Goal: Task Accomplishment & Management: Complete application form

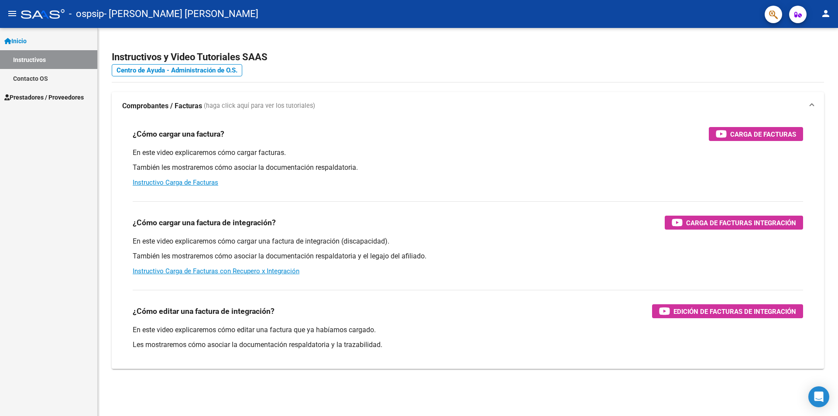
click at [68, 95] on span "Prestadores / Proveedores" at bounding box center [43, 97] width 79 height 10
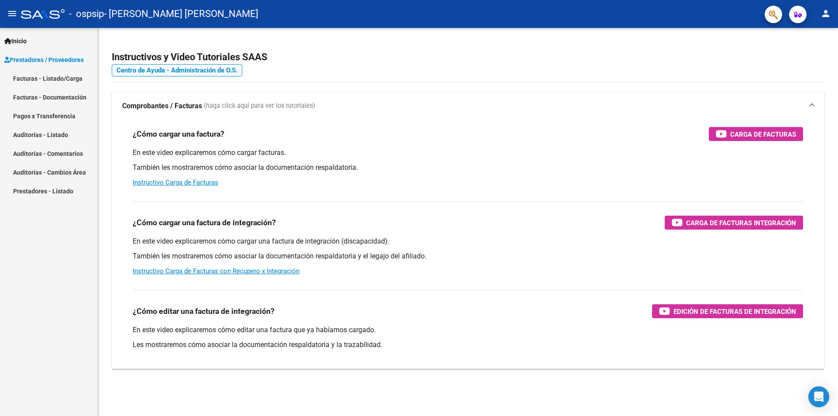
click at [48, 75] on link "Facturas - Listado/Carga" at bounding box center [48, 78] width 97 height 19
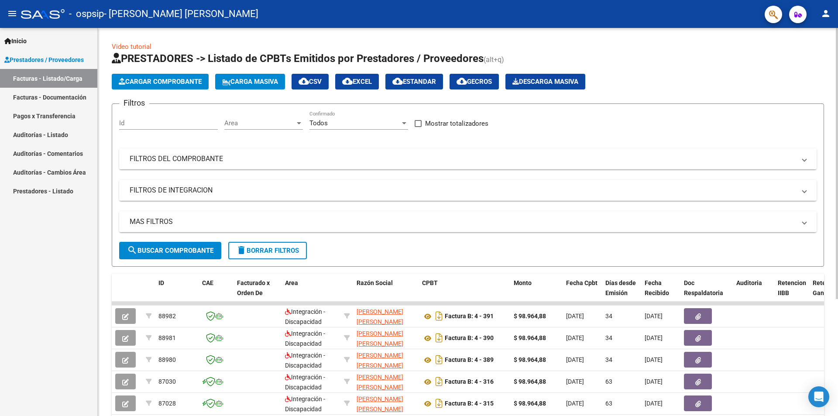
click at [173, 81] on span "Cargar Comprobante" at bounding box center [160, 82] width 83 height 8
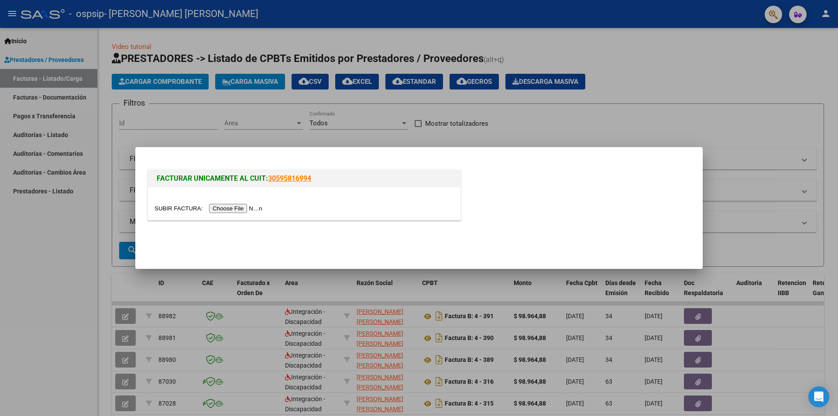
drag, startPoint x: 225, startPoint y: 213, endPoint x: 237, endPoint y: 209, distance: 12.8
click at [228, 213] on div at bounding box center [304, 203] width 312 height 33
click at [237, 209] on input "file" at bounding box center [209, 208] width 110 height 9
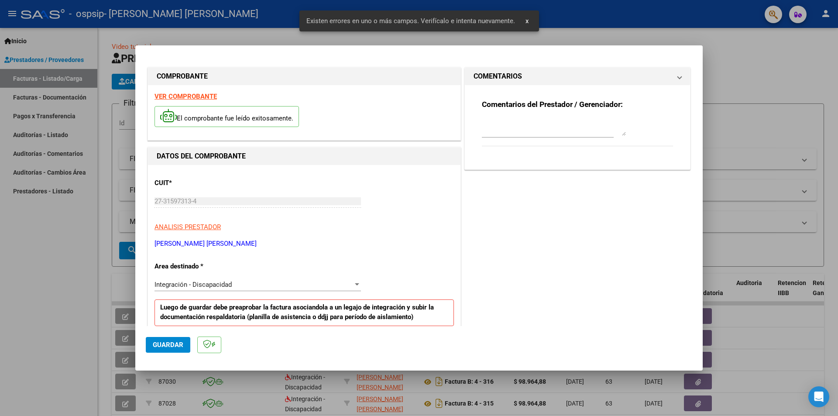
scroll to position [152, 0]
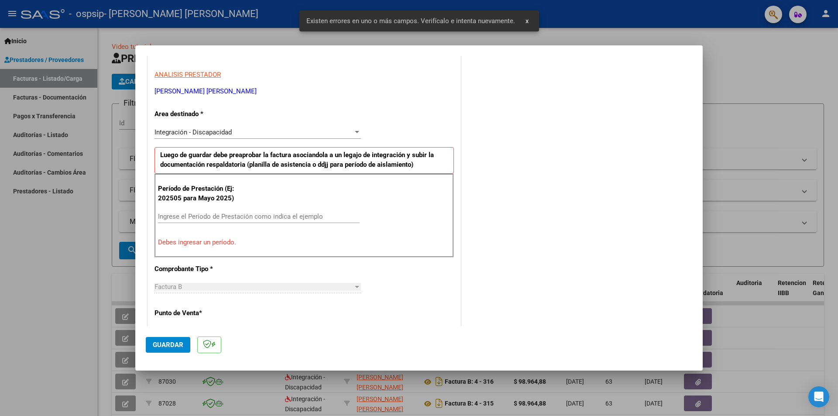
click at [216, 219] on input "Ingrese el Período de Prestación como indica el ejemplo" at bounding box center [259, 216] width 202 height 8
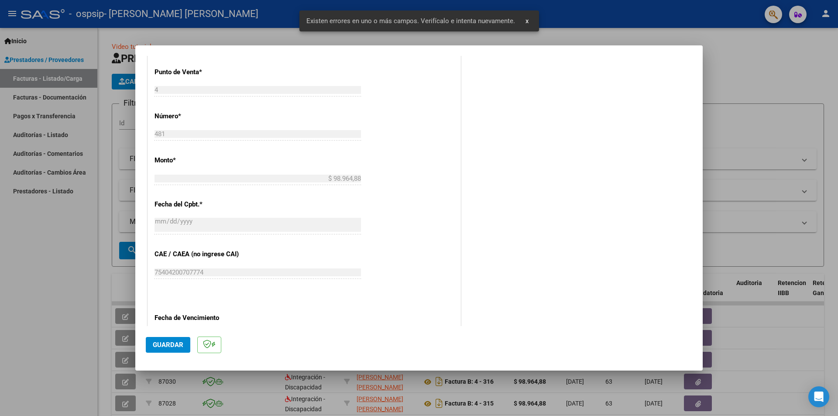
scroll to position [458, 0]
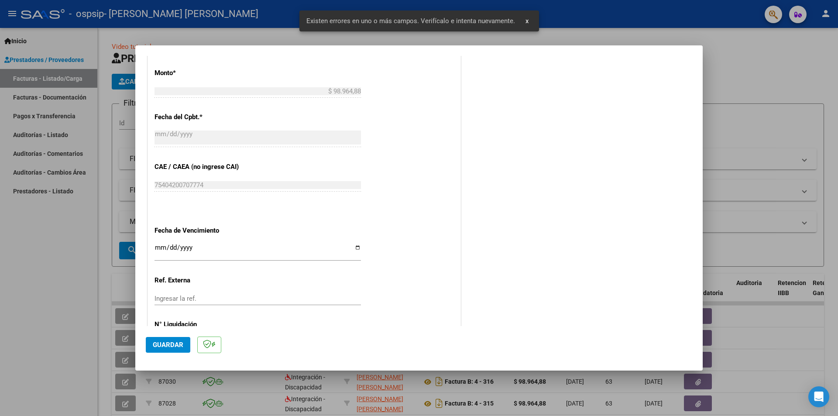
type input "202509"
click at [162, 248] on input "Ingresar la fecha" at bounding box center [257, 251] width 206 height 14
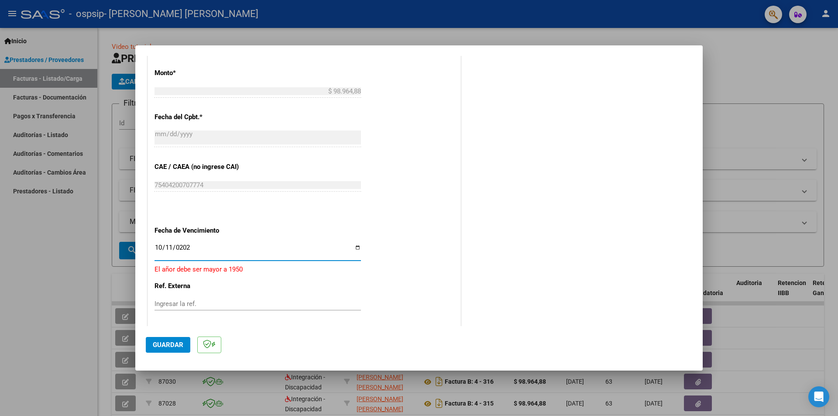
type input "[DATE]"
click at [165, 343] on span "Guardar" at bounding box center [168, 345] width 31 height 8
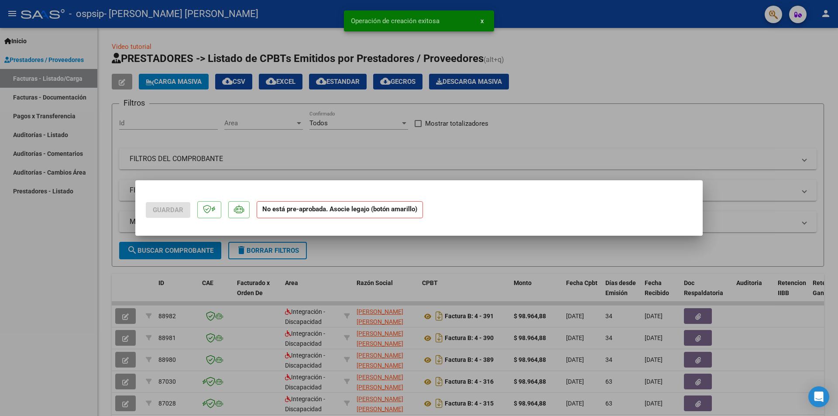
scroll to position [0, 0]
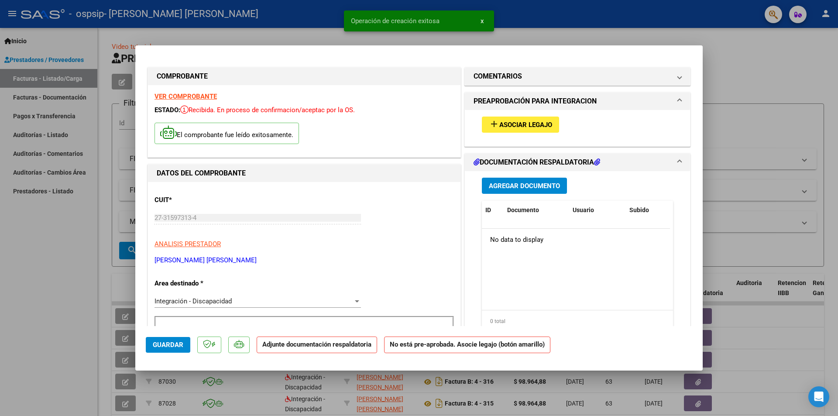
click at [501, 132] on button "add Asociar Legajo" at bounding box center [520, 124] width 77 height 16
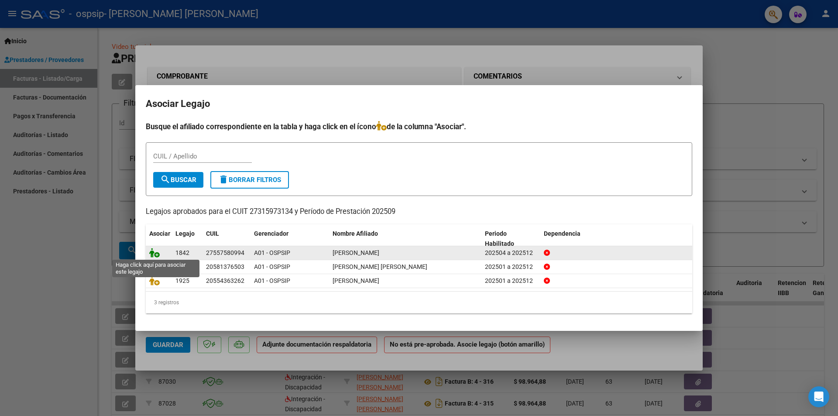
click at [151, 249] on icon at bounding box center [154, 253] width 10 height 10
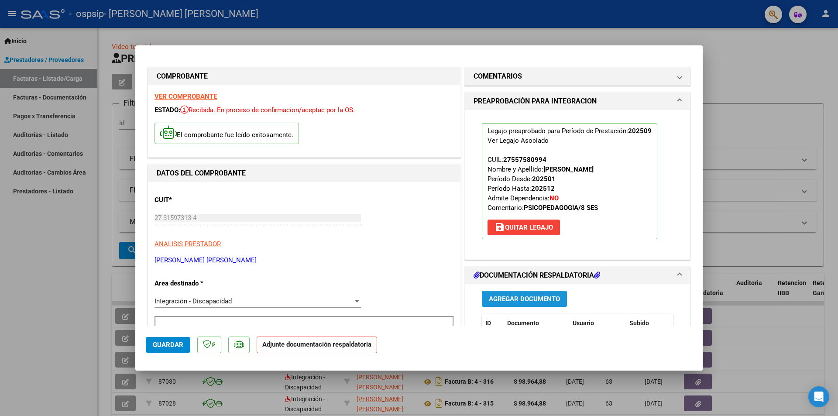
click at [518, 297] on span "Agregar Documento" at bounding box center [524, 299] width 71 height 8
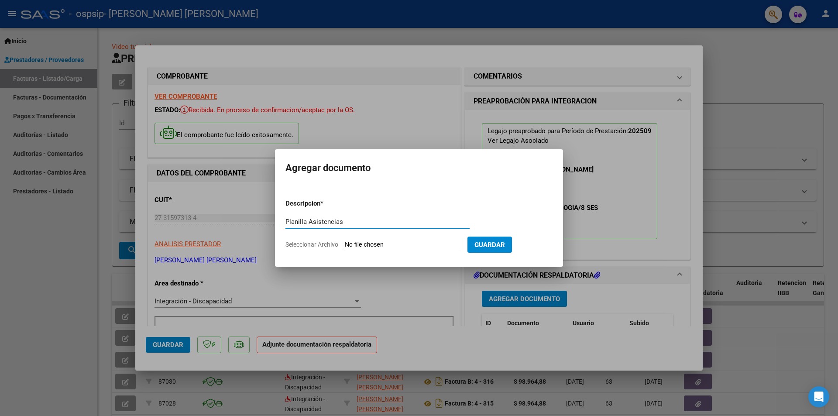
type input "Planilla Asistencias"
click at [376, 242] on input "Seleccionar Archivo" at bounding box center [403, 245] width 116 height 8
type input "C:\fakepath\asis PSP [PERSON_NAME] [DATE].pdf"
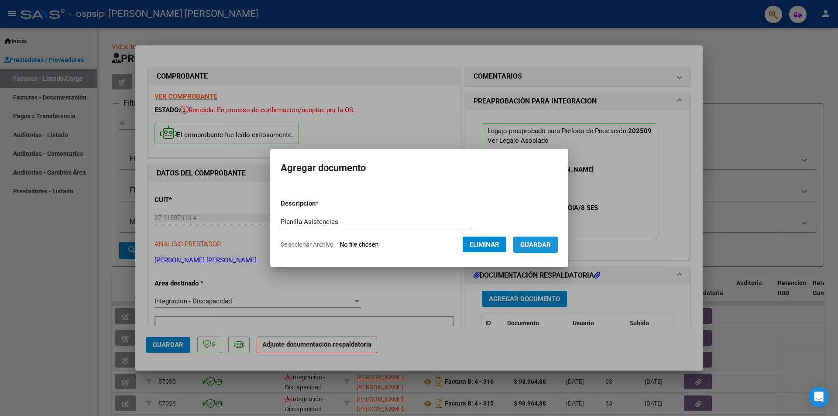
click at [545, 247] on span "Guardar" at bounding box center [535, 245] width 31 height 8
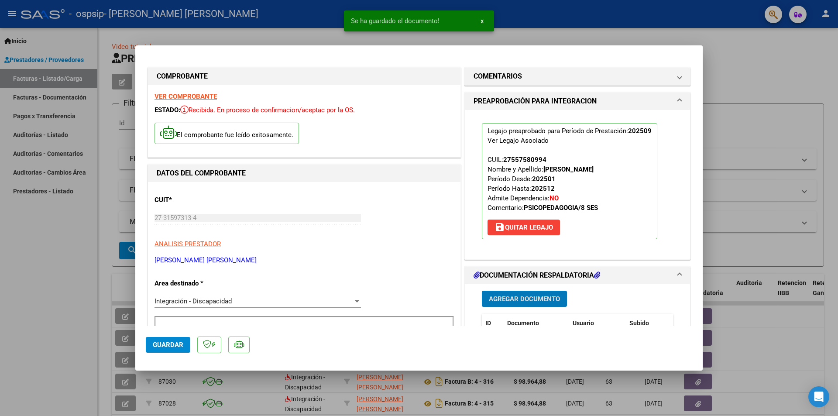
click at [178, 350] on button "Guardar" at bounding box center [168, 345] width 45 height 16
click at [709, 194] on div at bounding box center [419, 208] width 838 height 416
type input "$ 0,00"
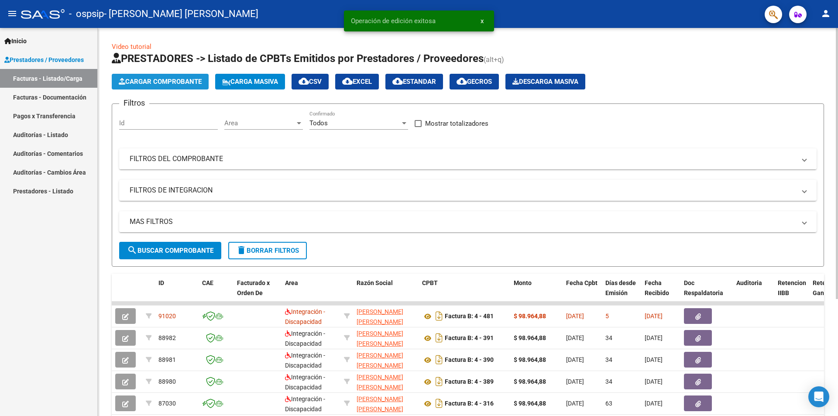
click at [150, 80] on span "Cargar Comprobante" at bounding box center [160, 82] width 83 height 8
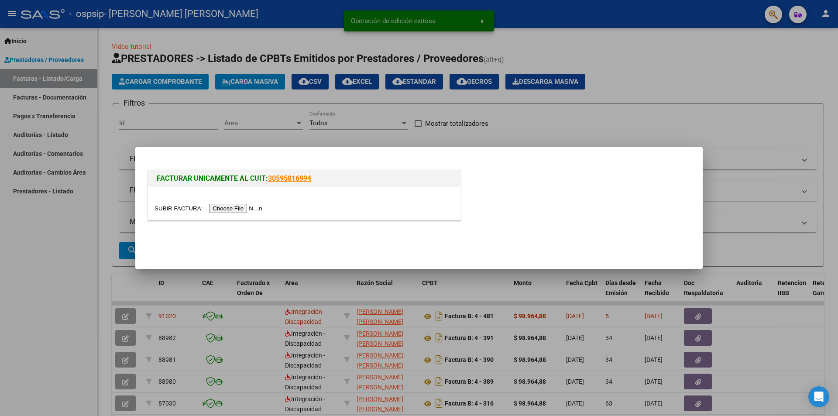
click at [235, 207] on input "file" at bounding box center [209, 208] width 110 height 9
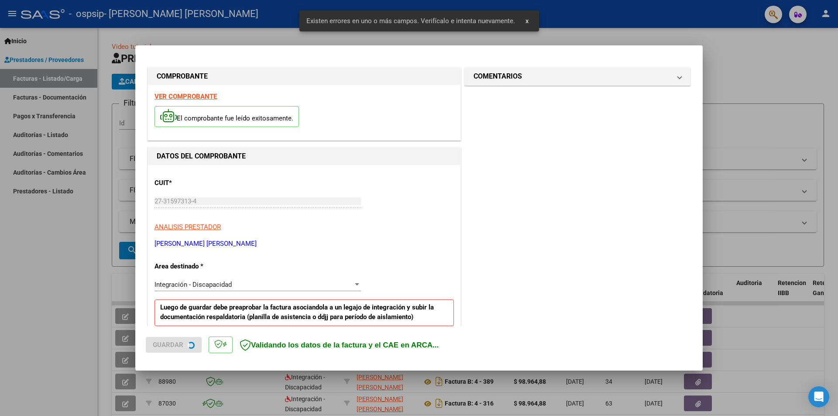
scroll to position [152, 0]
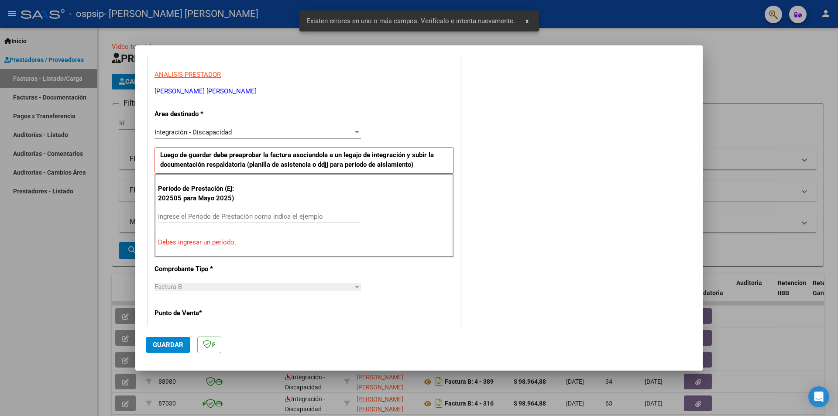
click at [209, 214] on input "Ingrese el Período de Prestación como indica el ejemplo" at bounding box center [259, 216] width 202 height 8
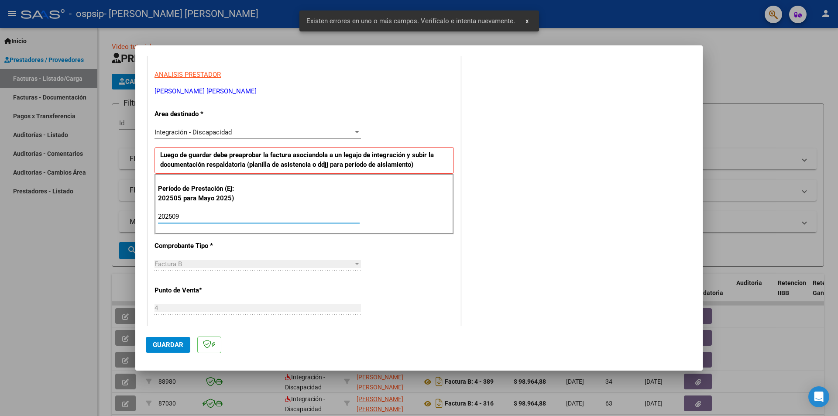
type input "202509"
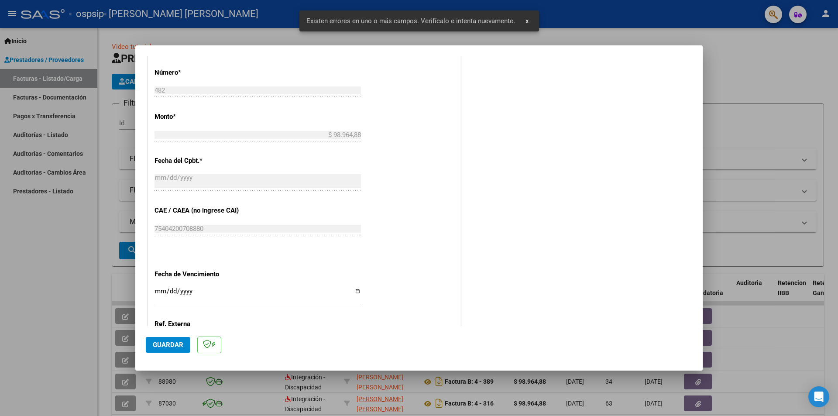
scroll to position [458, 0]
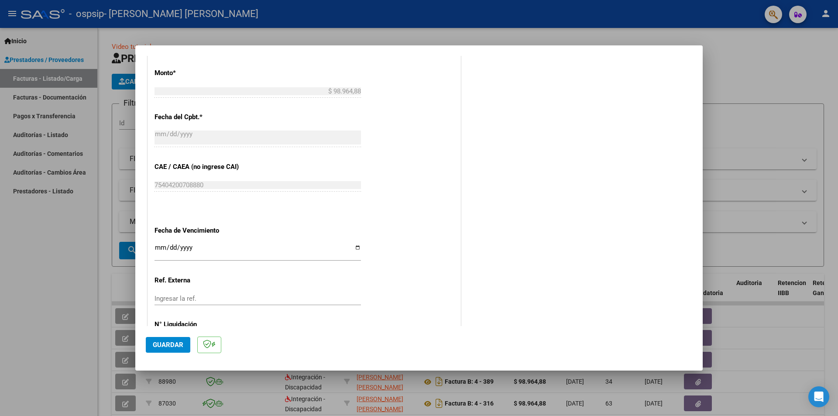
click at [156, 246] on input "Ingresar la fecha" at bounding box center [257, 251] width 206 height 14
type input "[DATE]"
click at [170, 340] on button "Guardar" at bounding box center [168, 345] width 45 height 16
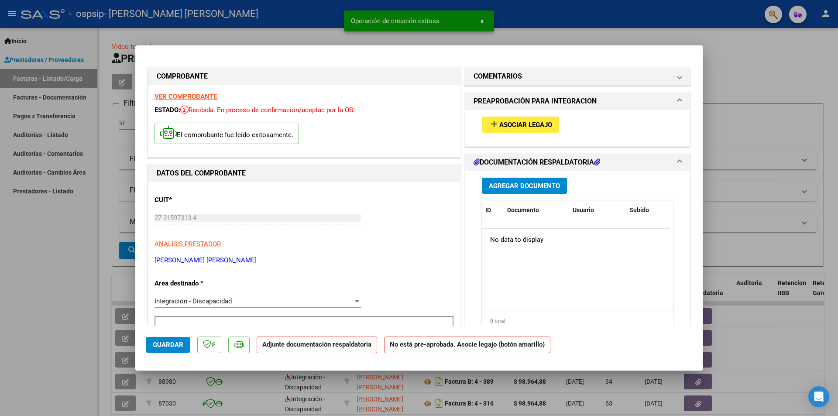
click at [497, 116] on div "add Asociar Legajo" at bounding box center [577, 124] width 204 height 29
click at [501, 118] on button "add Asociar Legajo" at bounding box center [520, 124] width 77 height 16
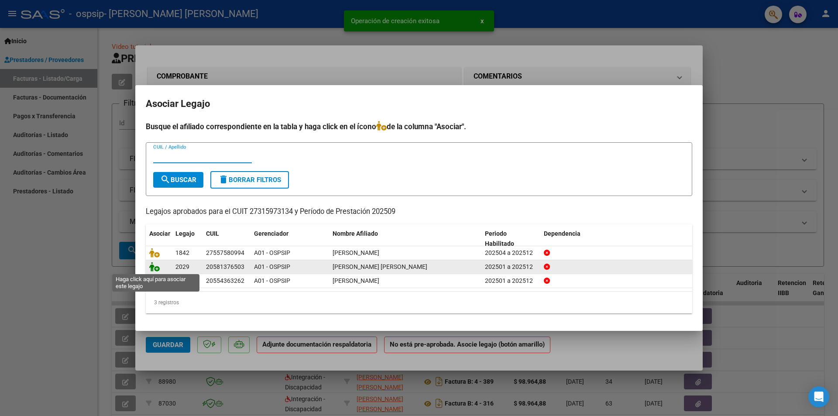
click at [155, 270] on icon at bounding box center [154, 267] width 10 height 10
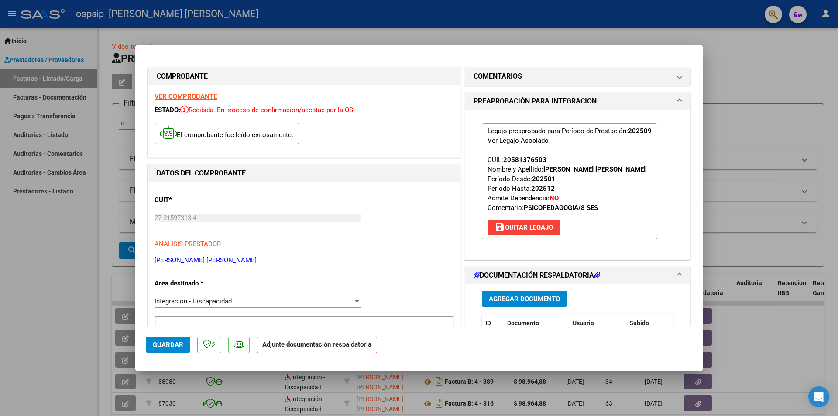
scroll to position [44, 0]
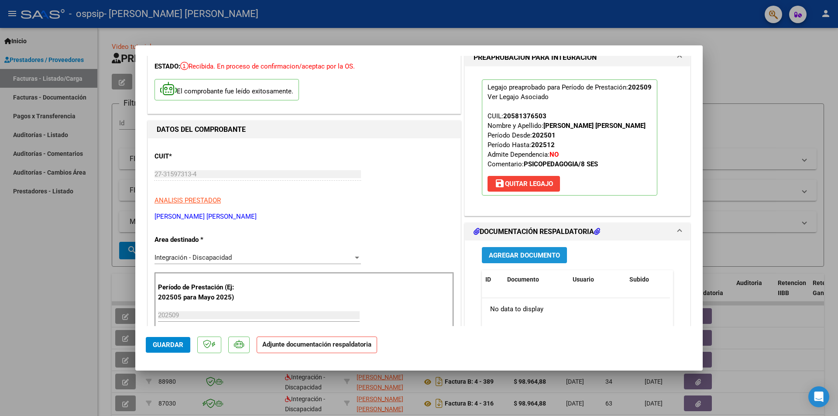
click at [515, 260] on button "Agregar Documento" at bounding box center [524, 255] width 85 height 16
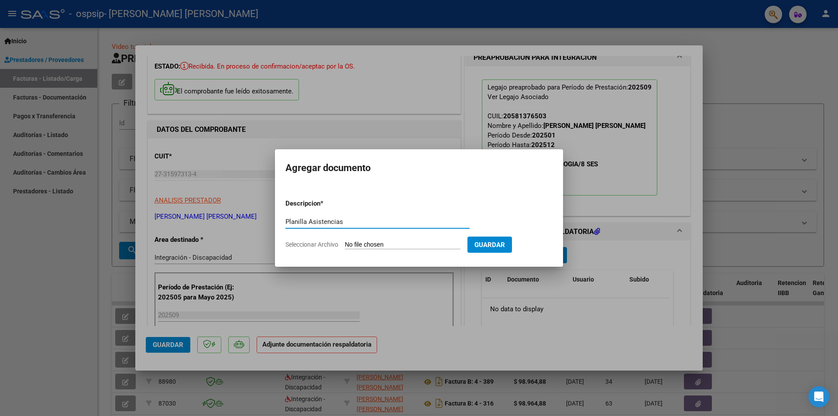
type input "Planilla Asistencias"
click at [356, 243] on input "Seleccionar Archivo" at bounding box center [403, 245] width 116 height 8
type input "C:\fakepath\asis PSP [PERSON_NAME] [DATE].pdf"
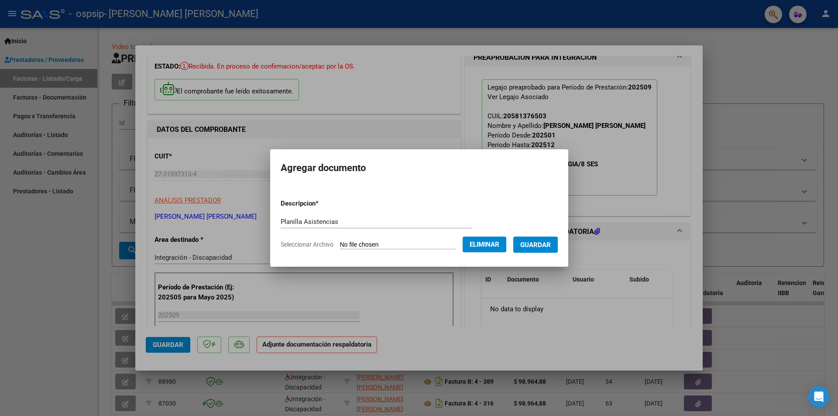
click at [549, 247] on span "Guardar" at bounding box center [535, 245] width 31 height 8
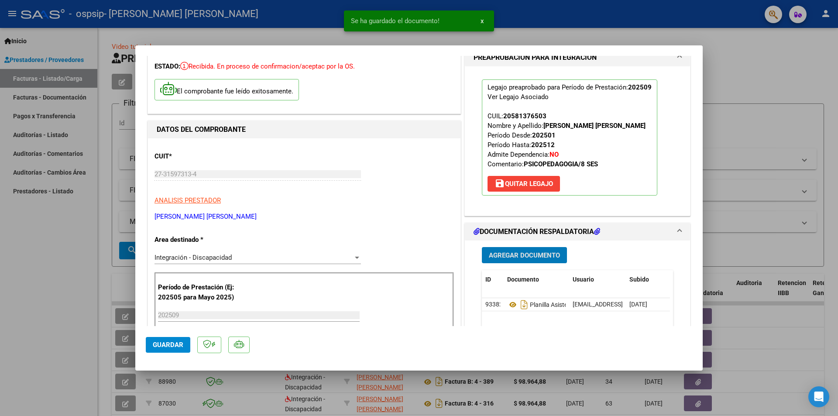
click at [181, 342] on span "Guardar" at bounding box center [168, 345] width 31 height 8
click at [764, 75] on div at bounding box center [419, 208] width 838 height 416
type input "$ 0,00"
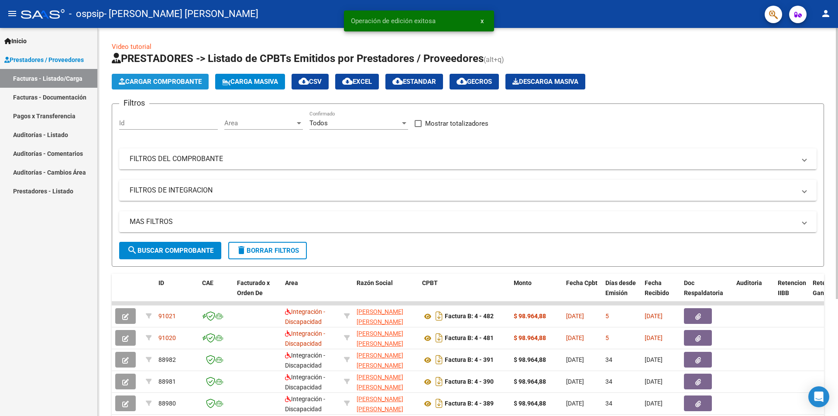
click at [167, 80] on span "Cargar Comprobante" at bounding box center [160, 82] width 83 height 8
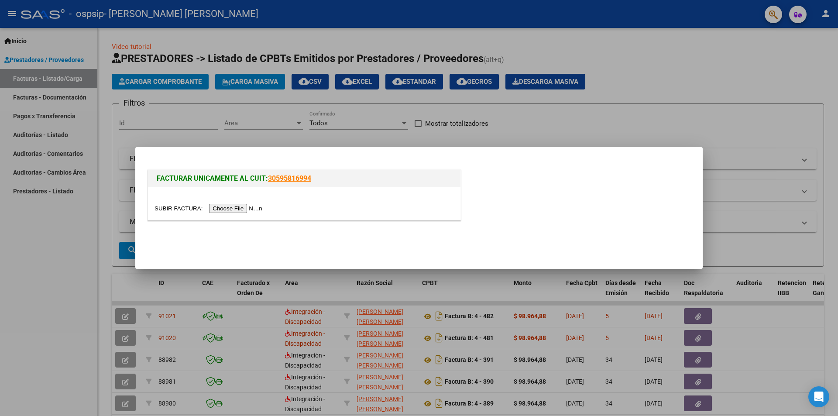
click at [254, 207] on input "file" at bounding box center [209, 208] width 110 height 9
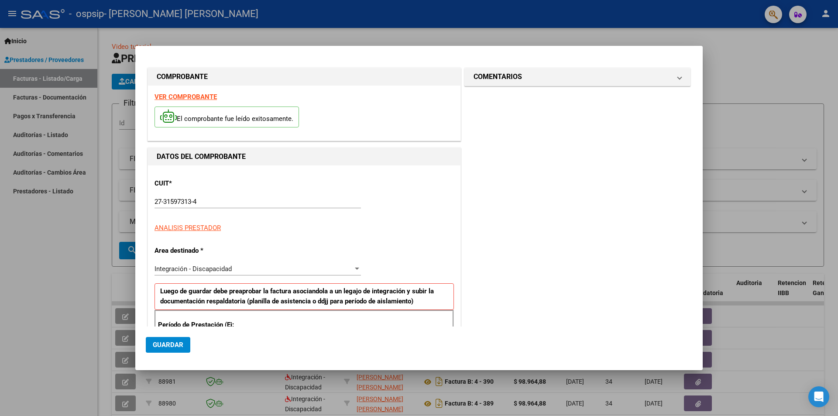
scroll to position [152, 0]
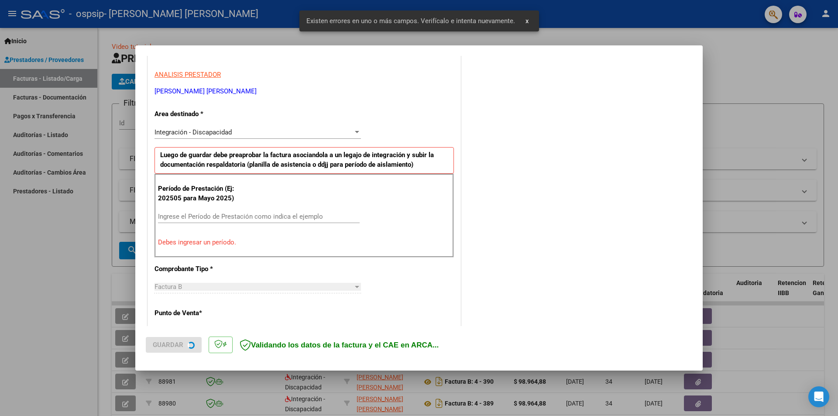
click at [213, 206] on div "Período de Prestación (Ej: 202505 para [DATE]) Ingrese el Período de Prestación…" at bounding box center [303, 216] width 299 height 84
click at [219, 218] on input "Ingrese el Período de Prestación como indica el ejemplo" at bounding box center [259, 216] width 202 height 8
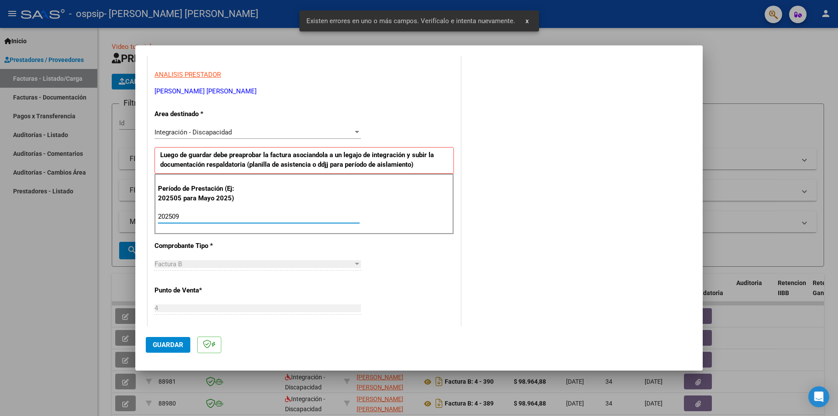
type input "202509"
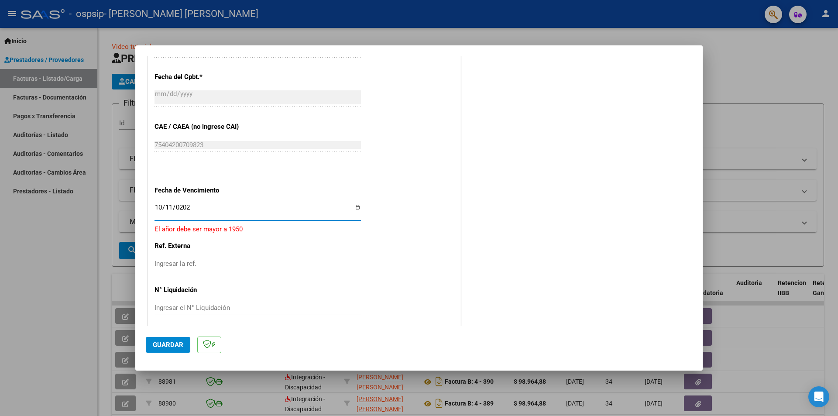
type input "[DATE]"
drag, startPoint x: 182, startPoint y: 332, endPoint x: 182, endPoint y: 339, distance: 7.4
click at [182, 333] on mat-dialog-actions "Guardar" at bounding box center [419, 343] width 546 height 34
click at [182, 340] on button "Guardar" at bounding box center [168, 345] width 45 height 16
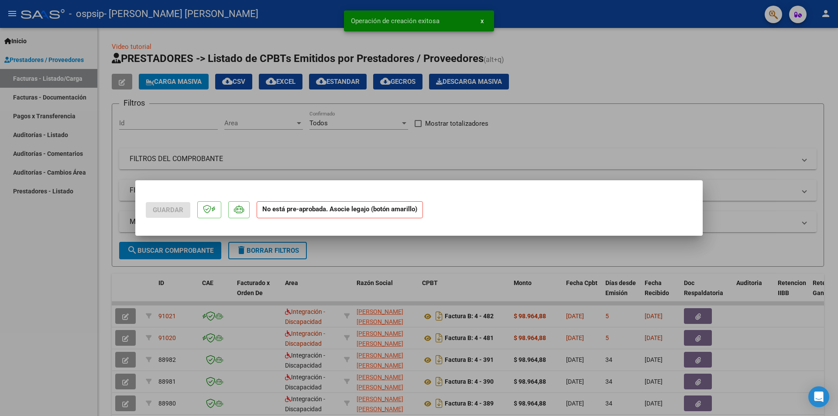
scroll to position [0, 0]
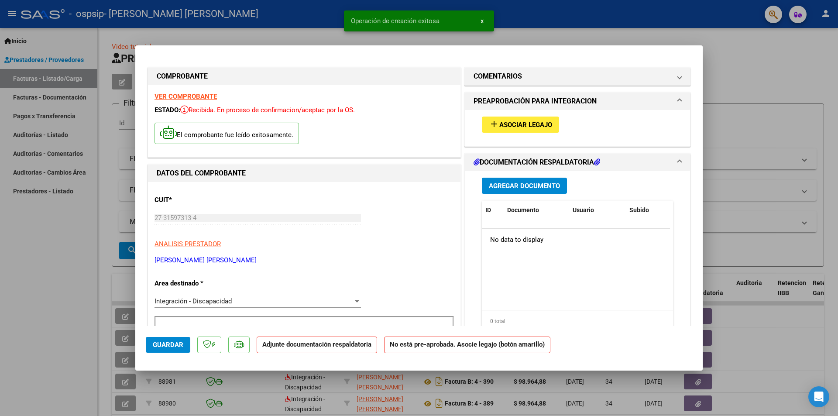
click at [470, 111] on div "add Asociar Legajo" at bounding box center [577, 128] width 225 height 36
drag, startPoint x: 476, startPoint y: 119, endPoint x: 492, endPoint y: 120, distance: 15.3
click at [479, 120] on div "add Asociar Legajo" at bounding box center [577, 124] width 204 height 29
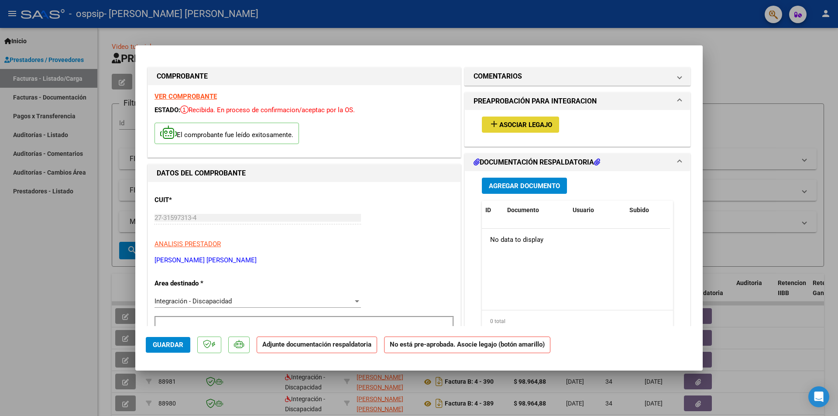
click at [495, 121] on span "add Asociar Legajo" at bounding box center [520, 124] width 63 height 8
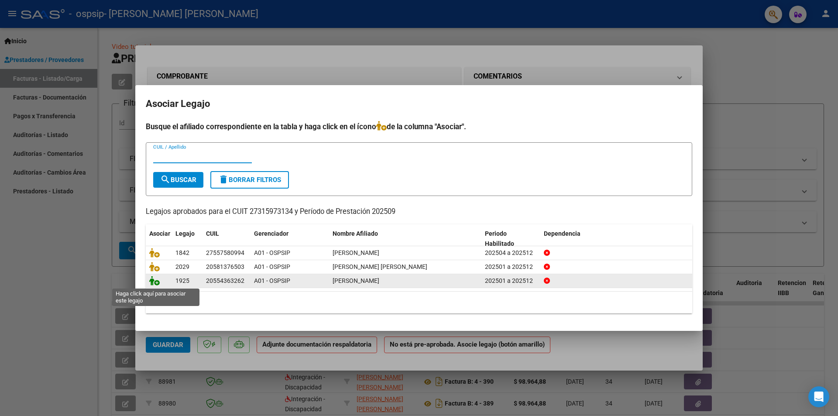
click at [155, 279] on icon at bounding box center [154, 281] width 10 height 10
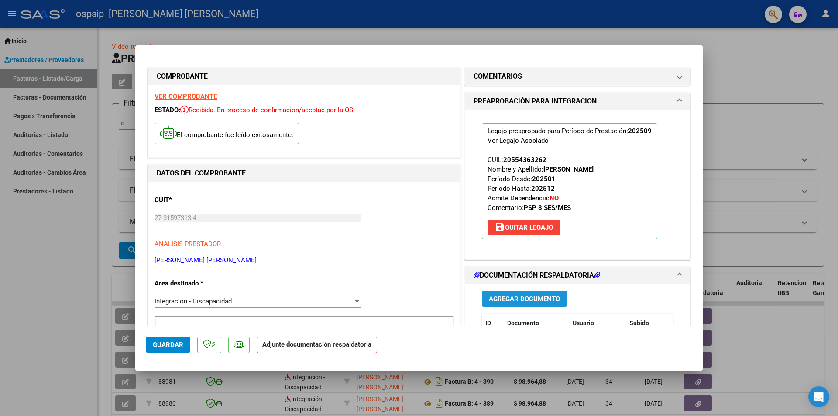
click at [508, 295] on span "Agregar Documento" at bounding box center [524, 299] width 71 height 8
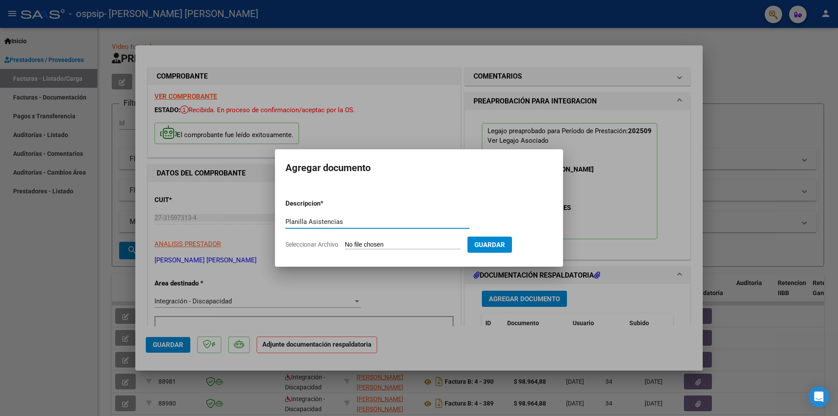
type input "Planilla Asistencias"
click at [384, 243] on input "Seleccionar Archivo" at bounding box center [403, 245] width 116 height 8
type input "C:\fakepath\asis PSP [PERSON_NAME] [DATE].pdf"
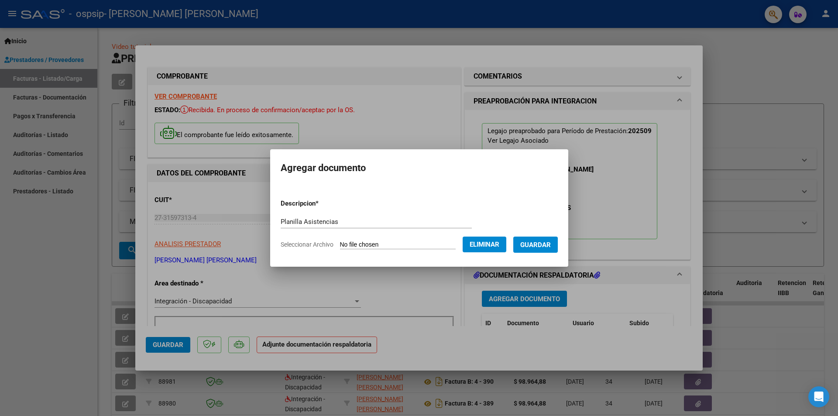
click at [543, 246] on span "Guardar" at bounding box center [535, 245] width 31 height 8
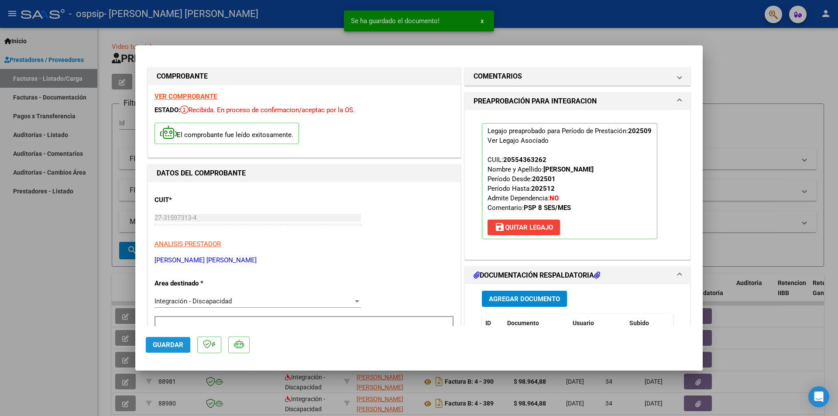
click at [163, 344] on span "Guardar" at bounding box center [168, 345] width 31 height 8
click at [750, 133] on div at bounding box center [419, 208] width 838 height 416
type input "$ 0,00"
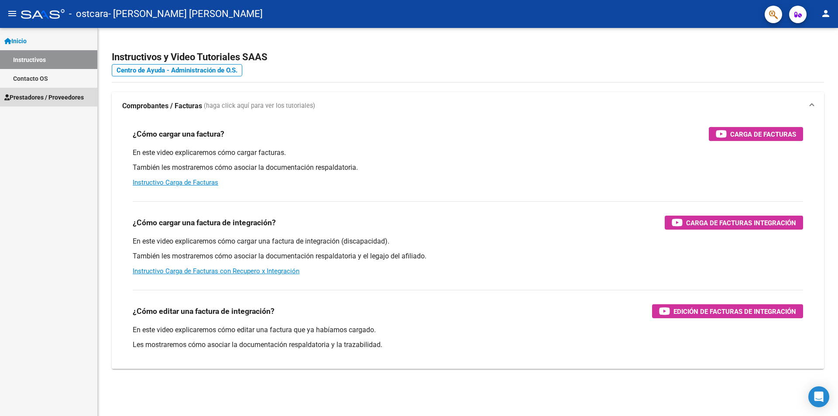
click at [47, 93] on span "Prestadores / Proveedores" at bounding box center [43, 97] width 79 height 10
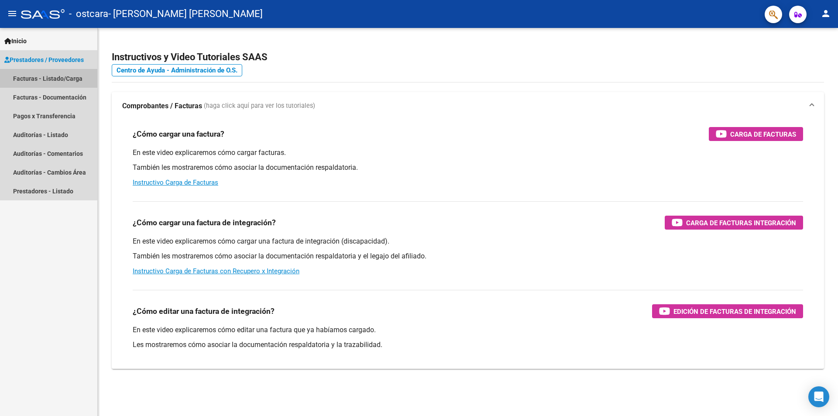
click at [52, 76] on link "Facturas - Listado/Carga" at bounding box center [48, 78] width 97 height 19
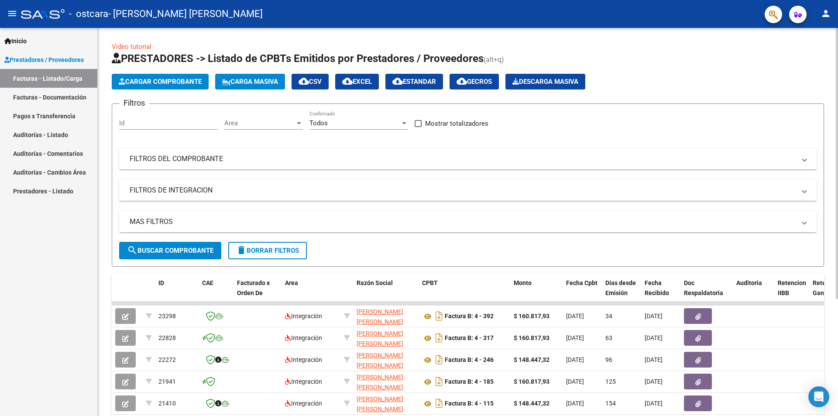
click at [150, 79] on span "Cargar Comprobante" at bounding box center [160, 82] width 83 height 8
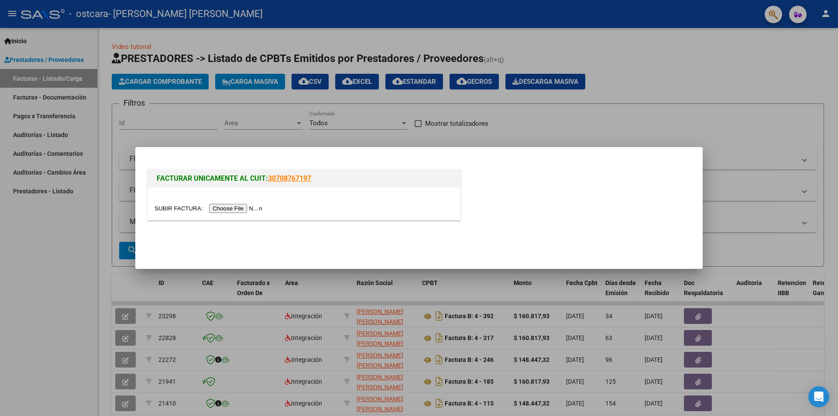
click at [235, 207] on input "file" at bounding box center [209, 208] width 110 height 9
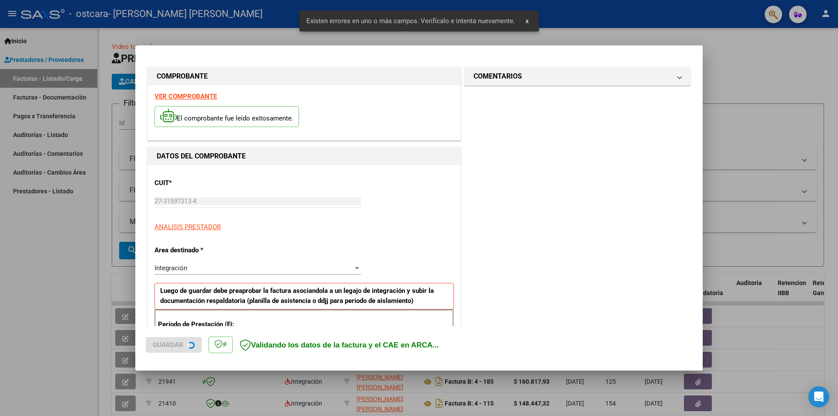
scroll to position [152, 0]
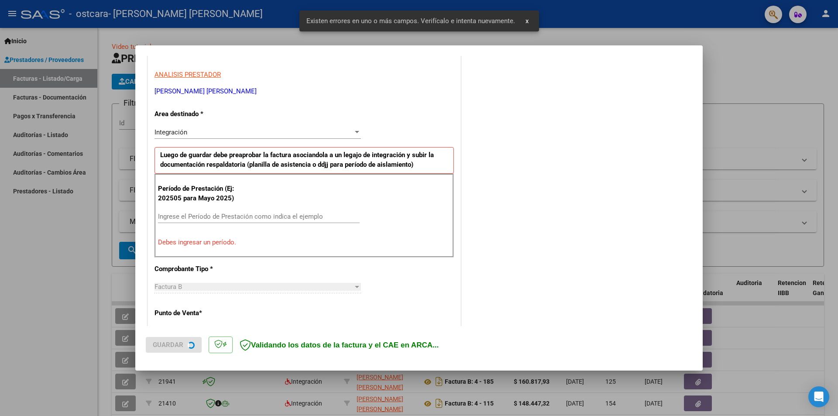
click at [198, 219] on input "Ingrese el Período de Prestación como indica el ejemplo" at bounding box center [259, 216] width 202 height 8
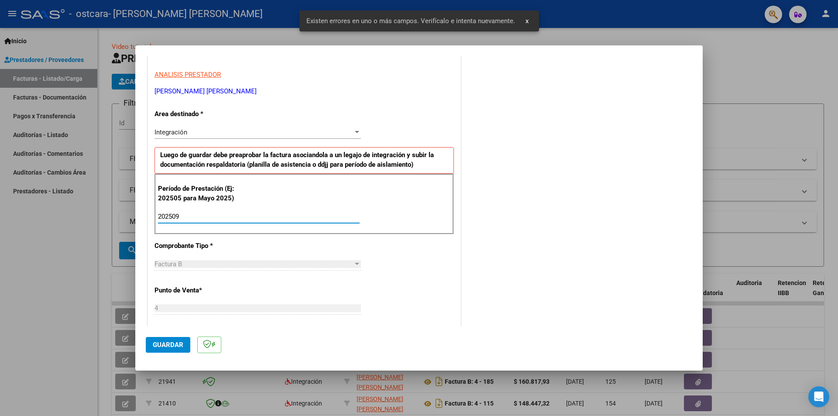
type input "202509"
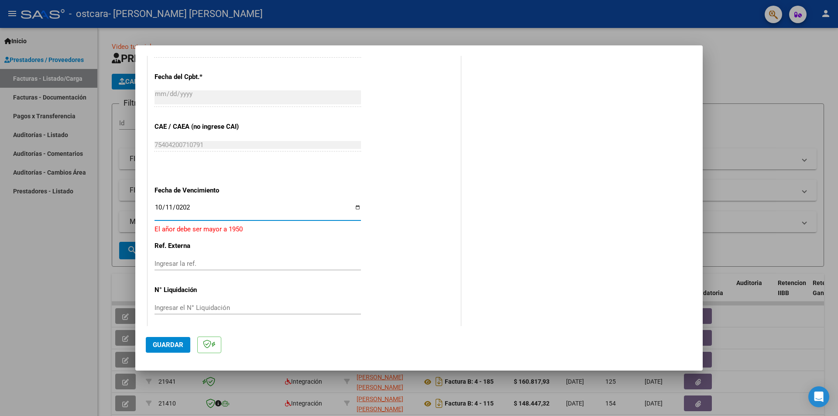
type input "[DATE]"
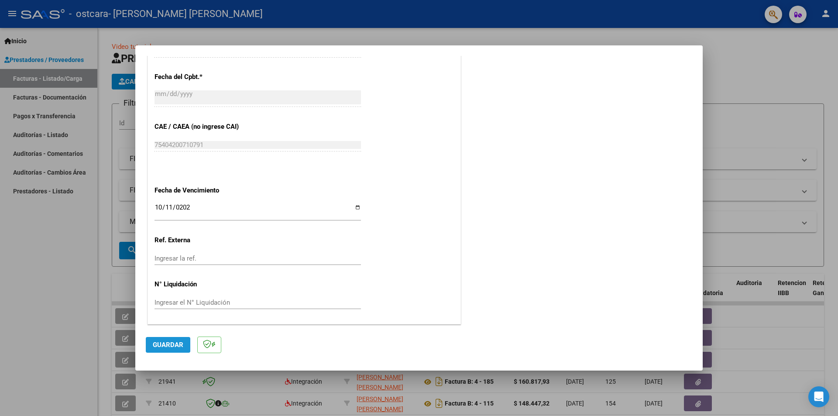
click at [159, 340] on button "Guardar" at bounding box center [168, 345] width 45 height 16
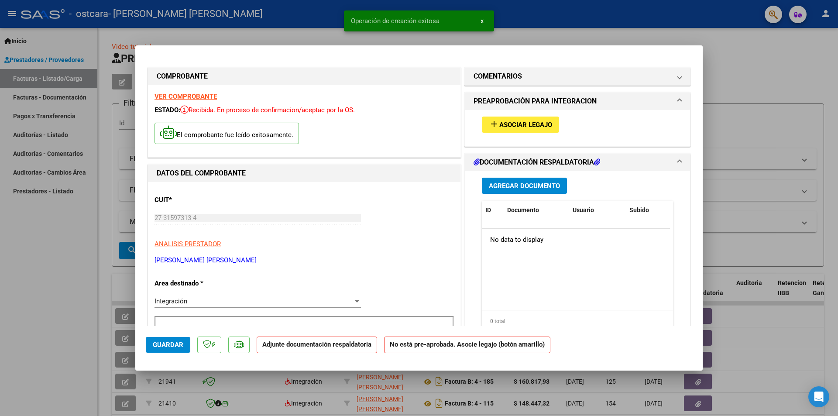
click at [508, 111] on div "add Asociar Legajo" at bounding box center [577, 124] width 204 height 29
click at [508, 120] on span "add Asociar Legajo" at bounding box center [520, 124] width 63 height 8
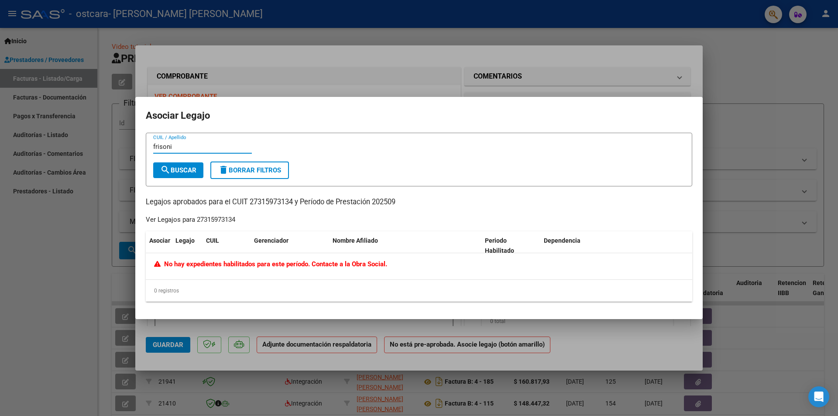
type input "frisoni"
click at [193, 169] on span "search Buscar" at bounding box center [178, 170] width 36 height 8
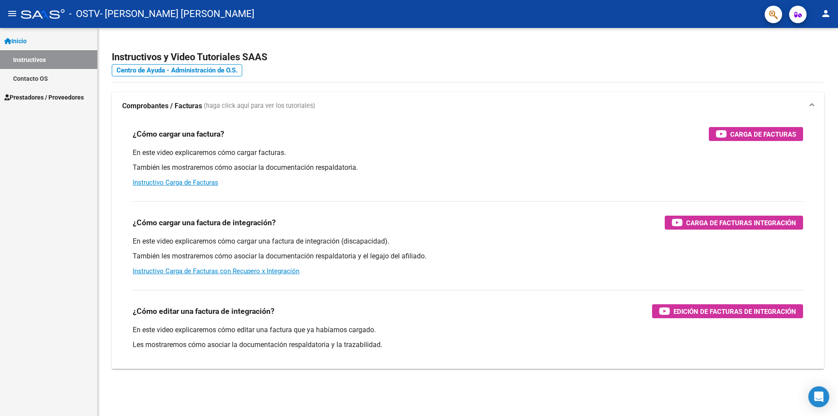
click at [43, 98] on span "Prestadores / Proveedores" at bounding box center [43, 97] width 79 height 10
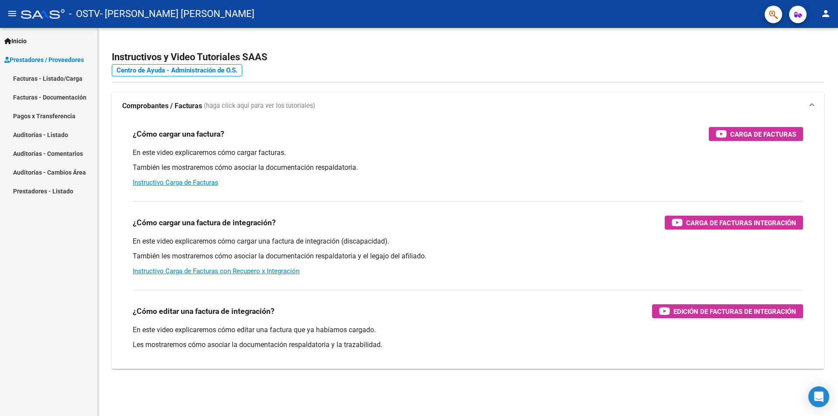
click at [43, 76] on link "Facturas - Listado/Carga" at bounding box center [48, 78] width 97 height 19
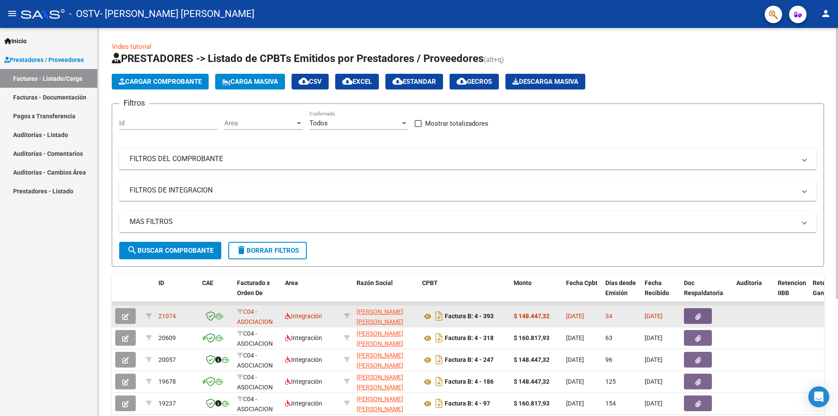
click at [251, 316] on div "C04 - ASOCIACION SANATORIAL SUR (GBA SUR)" at bounding box center [257, 316] width 41 height 18
click at [130, 312] on button "button" at bounding box center [125, 316] width 21 height 16
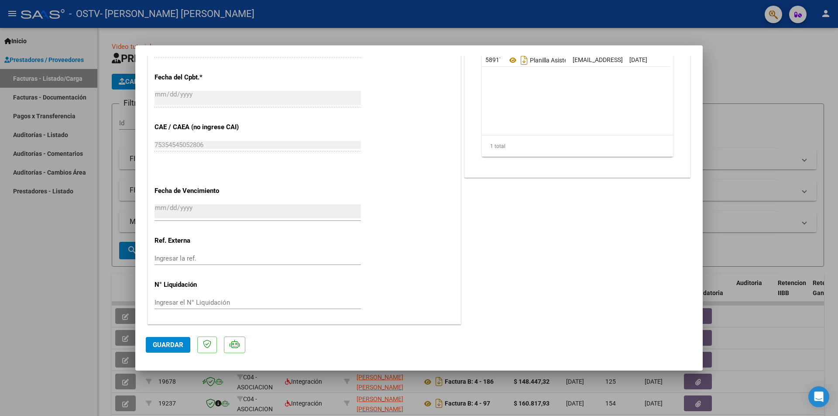
scroll to position [348, 0]
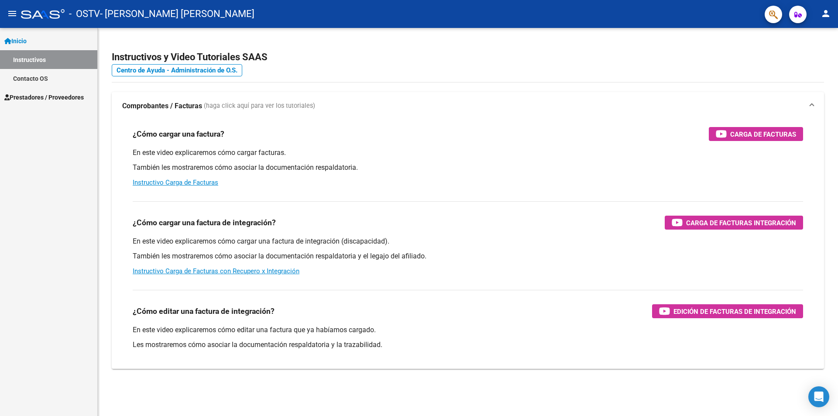
click at [26, 92] on span "Prestadores / Proveedores" at bounding box center [43, 97] width 79 height 10
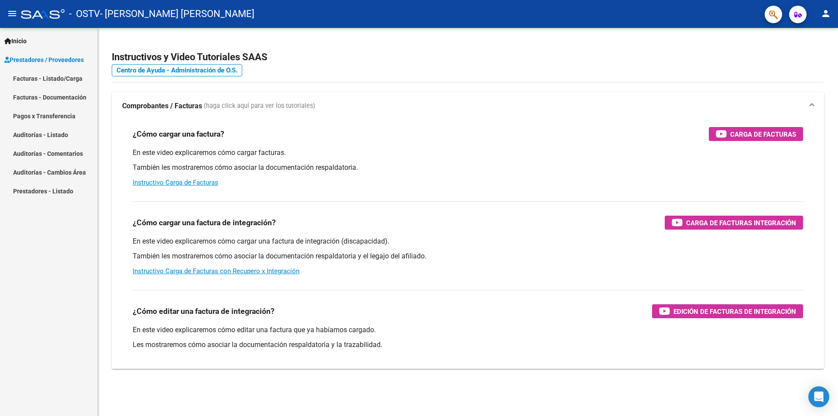
click at [50, 85] on link "Facturas - Listado/Carga" at bounding box center [48, 78] width 97 height 19
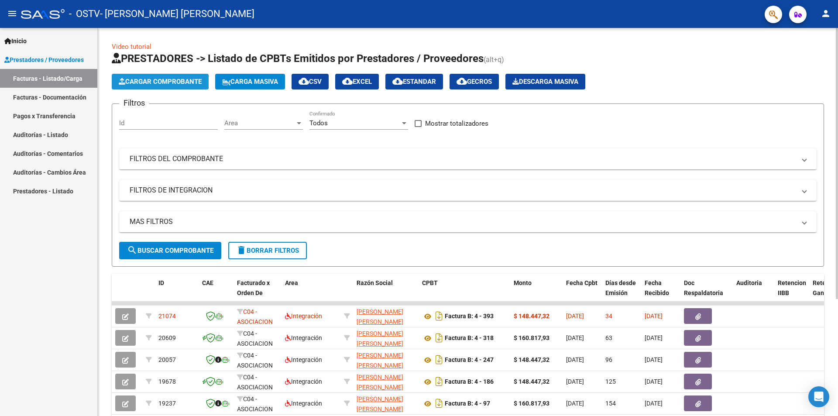
click at [161, 84] on span "Cargar Comprobante" at bounding box center [160, 82] width 83 height 8
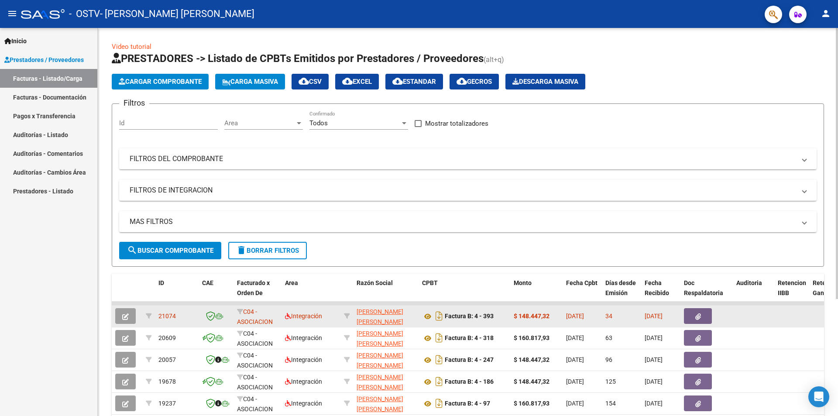
click at [166, 313] on span "21074" at bounding box center [166, 315] width 17 height 7
click at [128, 314] on icon "button" at bounding box center [125, 316] width 7 height 7
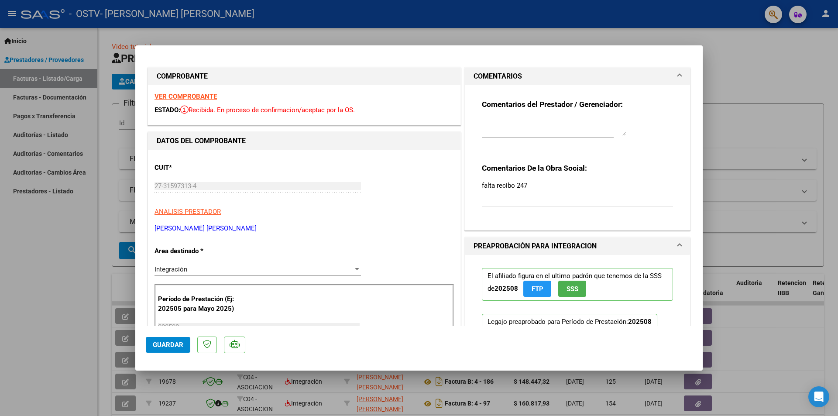
scroll to position [262, 0]
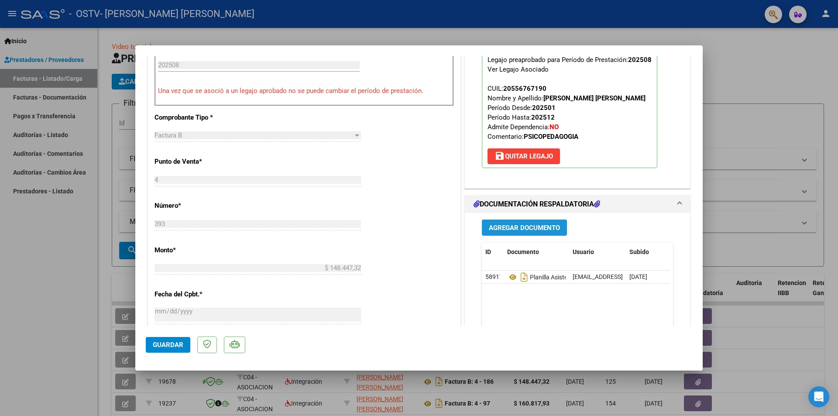
click at [517, 229] on span "Agregar Documento" at bounding box center [524, 228] width 71 height 8
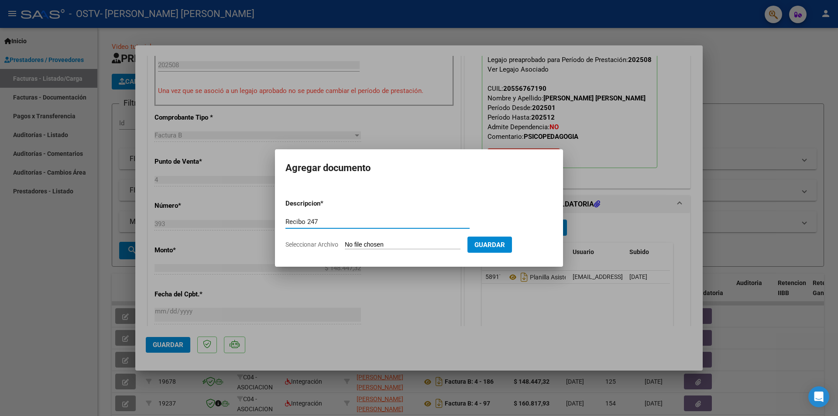
type input "Recibo 247"
click at [411, 238] on form "Descripcion * Recibo 247 Escriba aquí una descripcion Seleccionar Archivo Guard…" at bounding box center [418, 224] width 267 height 64
click at [405, 246] on input "Seleccionar Archivo" at bounding box center [403, 245] width 116 height 8
click at [374, 243] on input "Seleccionar Archivo" at bounding box center [403, 245] width 116 height 8
type input "C:\fakepath\OSTV - 52.pdf"
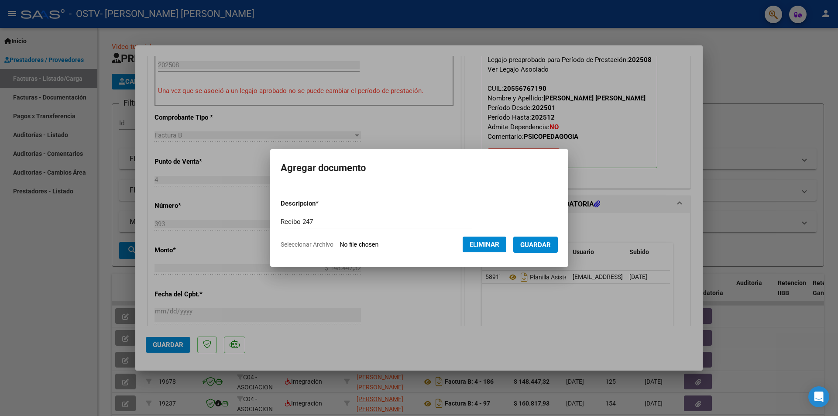
click at [548, 253] on form "Descripcion * Recibo 247 Escriba aquí una descripcion Seleccionar Archivo Elimi…" at bounding box center [419, 224] width 277 height 64
click at [549, 244] on span "Guardar" at bounding box center [535, 245] width 31 height 8
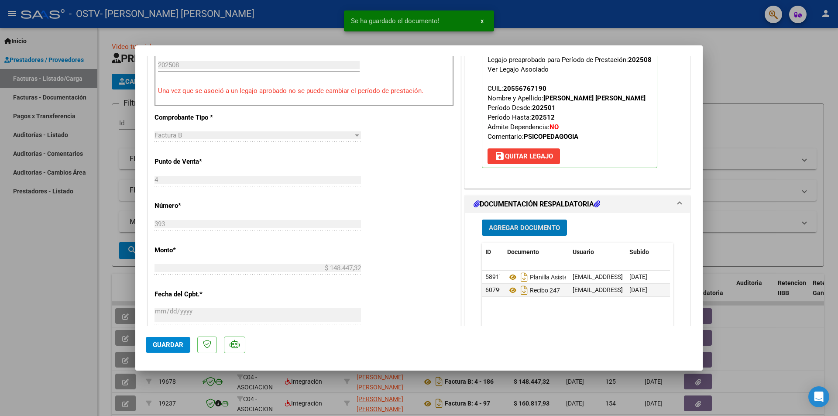
scroll to position [305, 0]
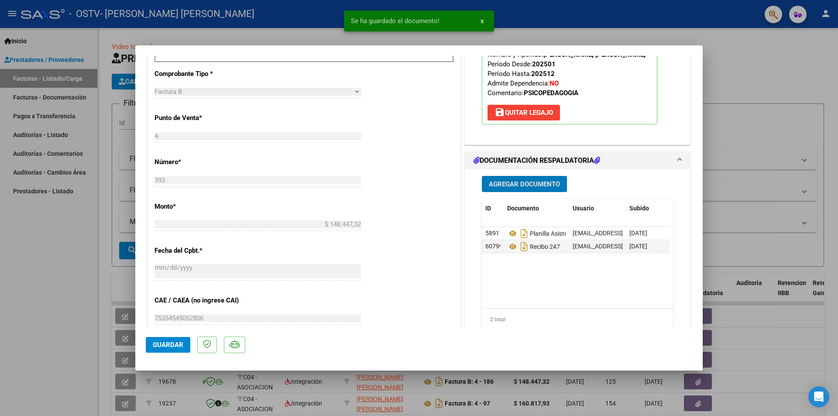
click at [173, 345] on span "Guardar" at bounding box center [168, 345] width 31 height 8
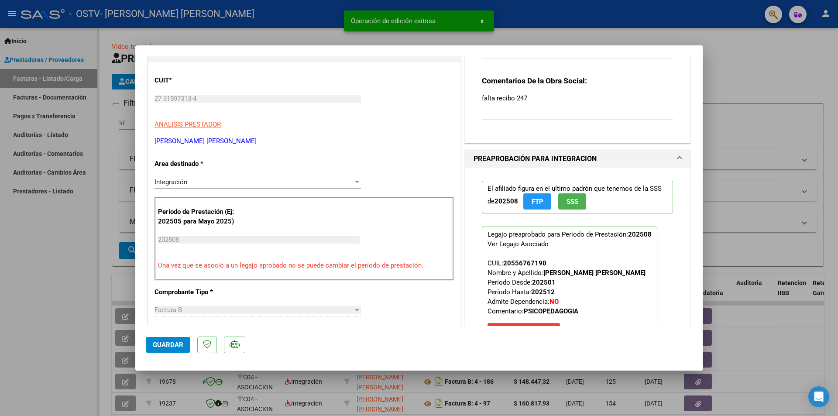
scroll to position [44, 0]
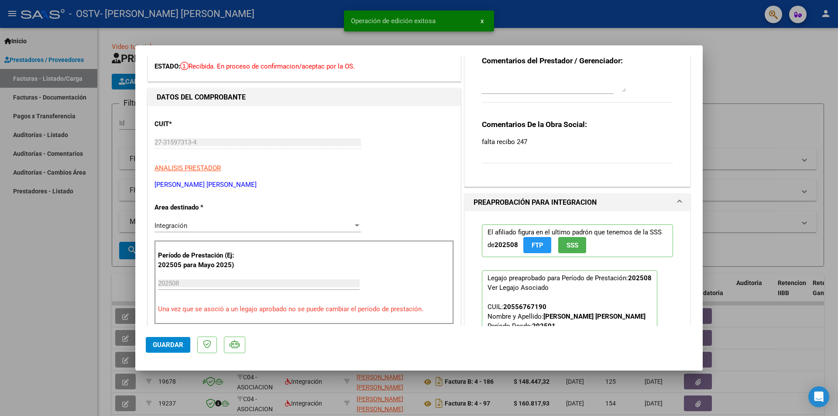
click at [511, 91] on textarea at bounding box center [554, 83] width 144 height 17
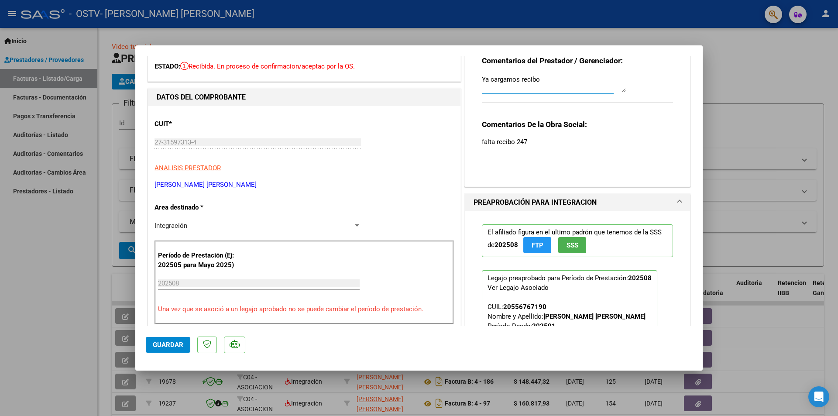
type textarea "Ya cargamos recibo"
click at [153, 343] on button "Guardar" at bounding box center [168, 345] width 45 height 16
click at [72, 301] on div at bounding box center [419, 208] width 838 height 416
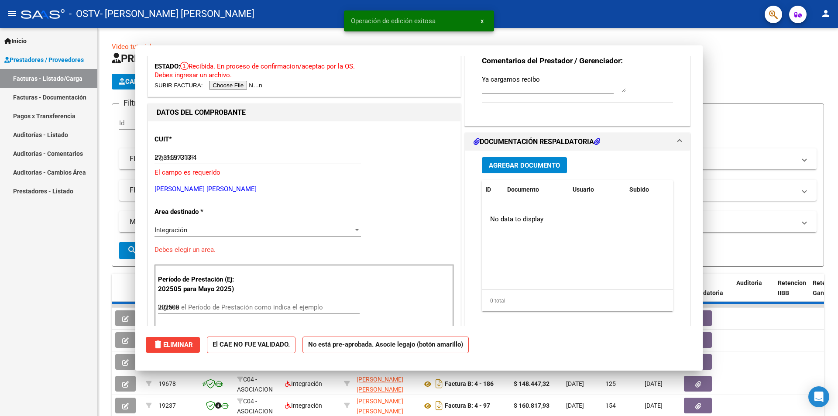
type input "$ 0,00"
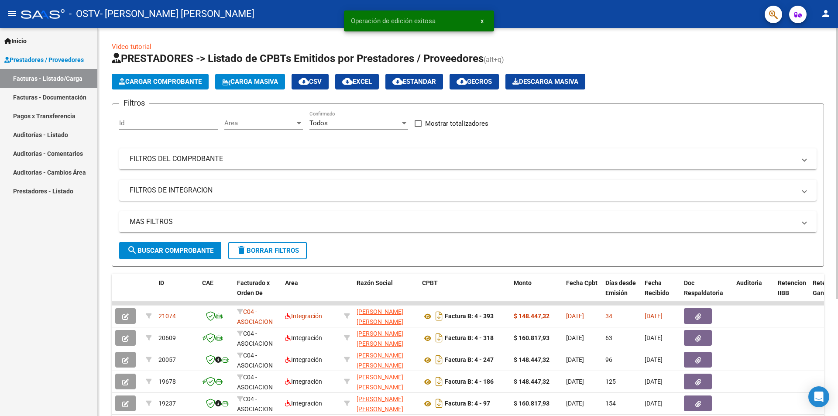
click at [171, 79] on span "Cargar Comprobante" at bounding box center [160, 82] width 83 height 8
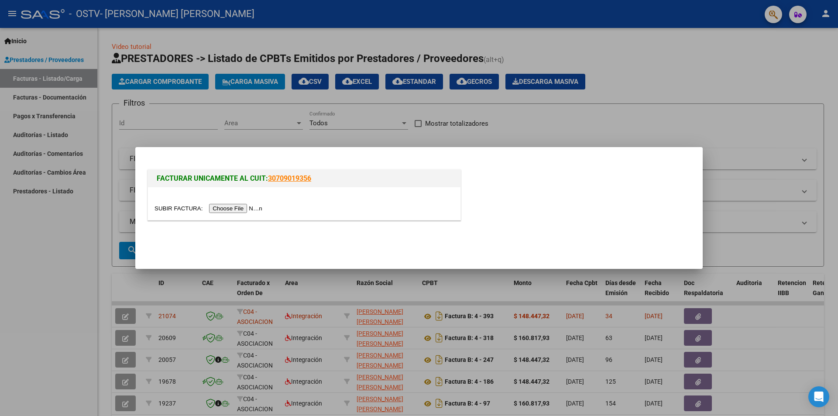
click at [255, 205] on input "file" at bounding box center [209, 208] width 110 height 9
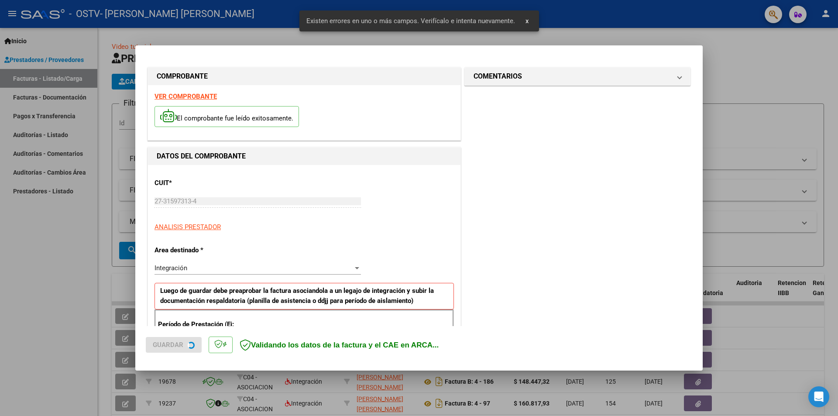
scroll to position [152, 0]
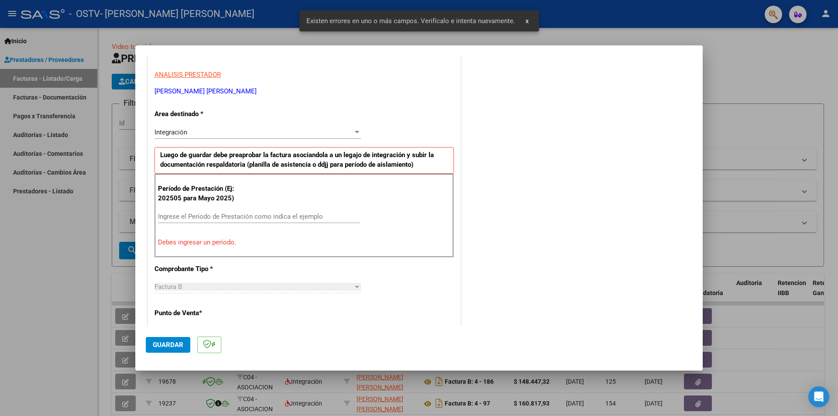
click at [188, 211] on div "Ingrese el Período de Prestación como indica el ejemplo" at bounding box center [259, 216] width 202 height 13
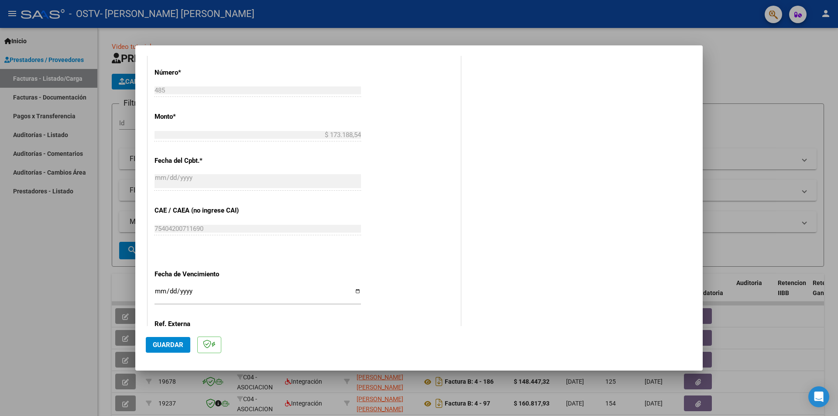
scroll to position [498, 0]
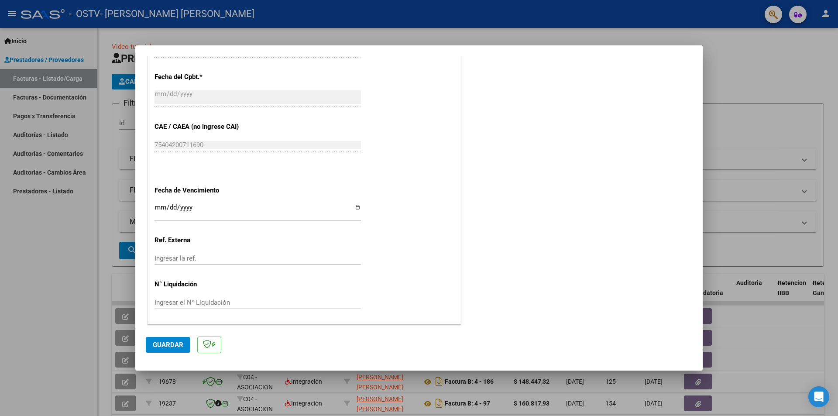
type input "202509"
click at [155, 208] on input "Ingresar la fecha" at bounding box center [257, 211] width 206 height 14
type input "[DATE]"
click at [168, 344] on span "Guardar" at bounding box center [168, 345] width 31 height 8
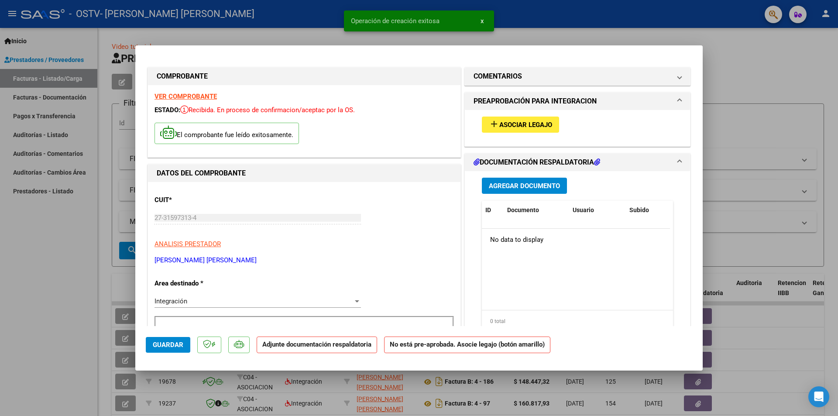
click at [506, 122] on span "Asociar Legajo" at bounding box center [525, 125] width 53 height 8
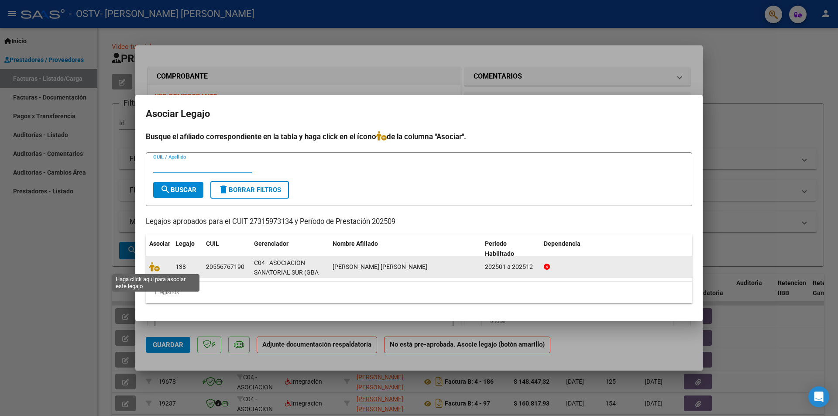
click at [161, 267] on span at bounding box center [155, 267] width 13 height 7
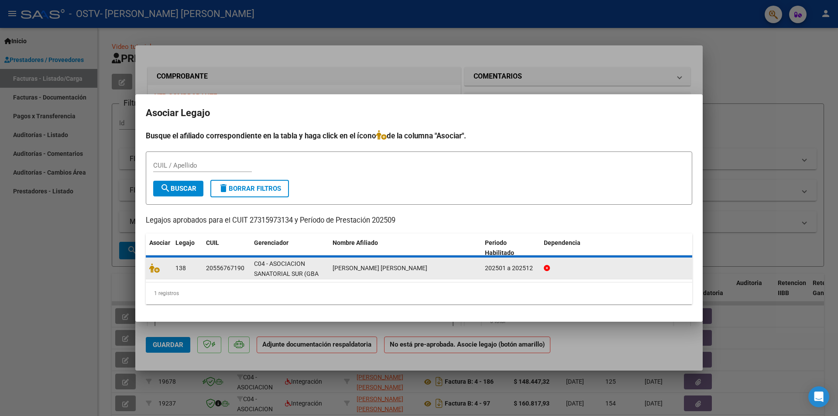
click at [148, 264] on datatable-body-cell at bounding box center [159, 267] width 26 height 21
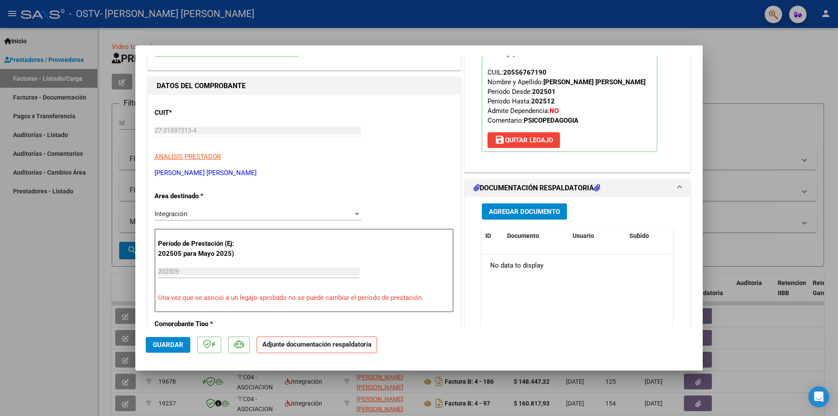
scroll to position [131, 0]
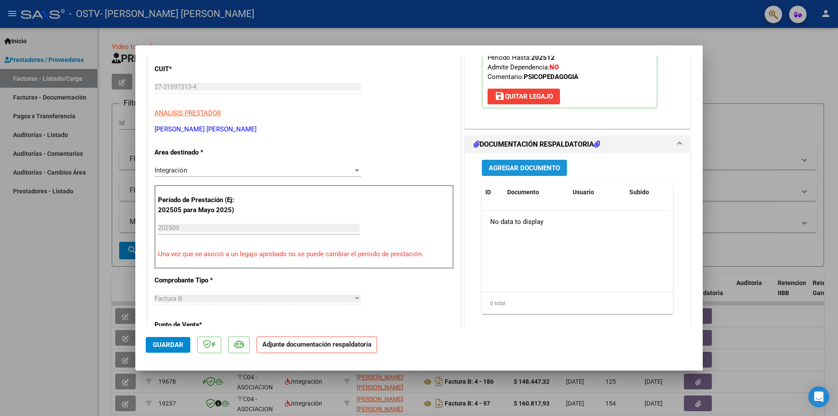
click at [506, 160] on button "Agregar Documento" at bounding box center [524, 168] width 85 height 16
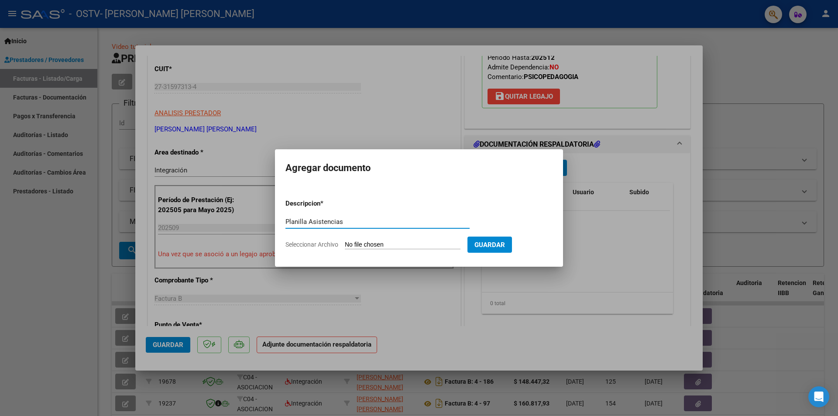
type input "Planilla Asistencias"
click at [378, 244] on input "Seleccionar Archivo" at bounding box center [403, 245] width 116 height 8
type input "C:\fakepath\asis PSP lucero bruno sep 2025.pdf"
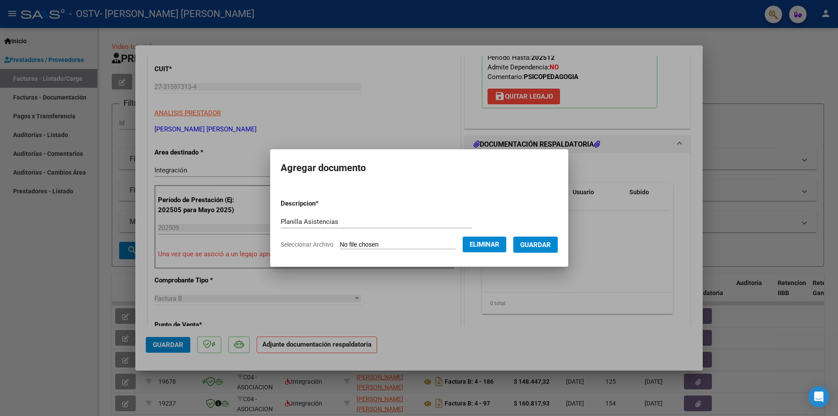
click at [542, 247] on span "Guardar" at bounding box center [535, 245] width 31 height 8
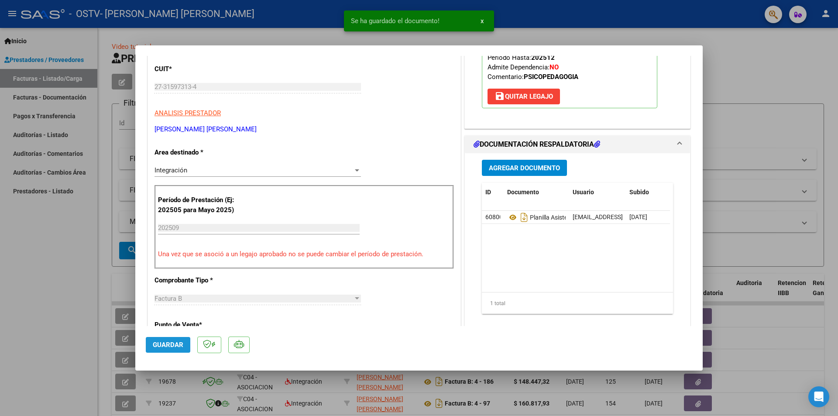
click at [175, 345] on span "Guardar" at bounding box center [168, 345] width 31 height 8
click at [152, 342] on button "Guardar" at bounding box center [168, 345] width 45 height 16
click at [784, 123] on div at bounding box center [419, 208] width 838 height 416
type input "$ 0,00"
